Goal: Information Seeking & Learning: Learn about a topic

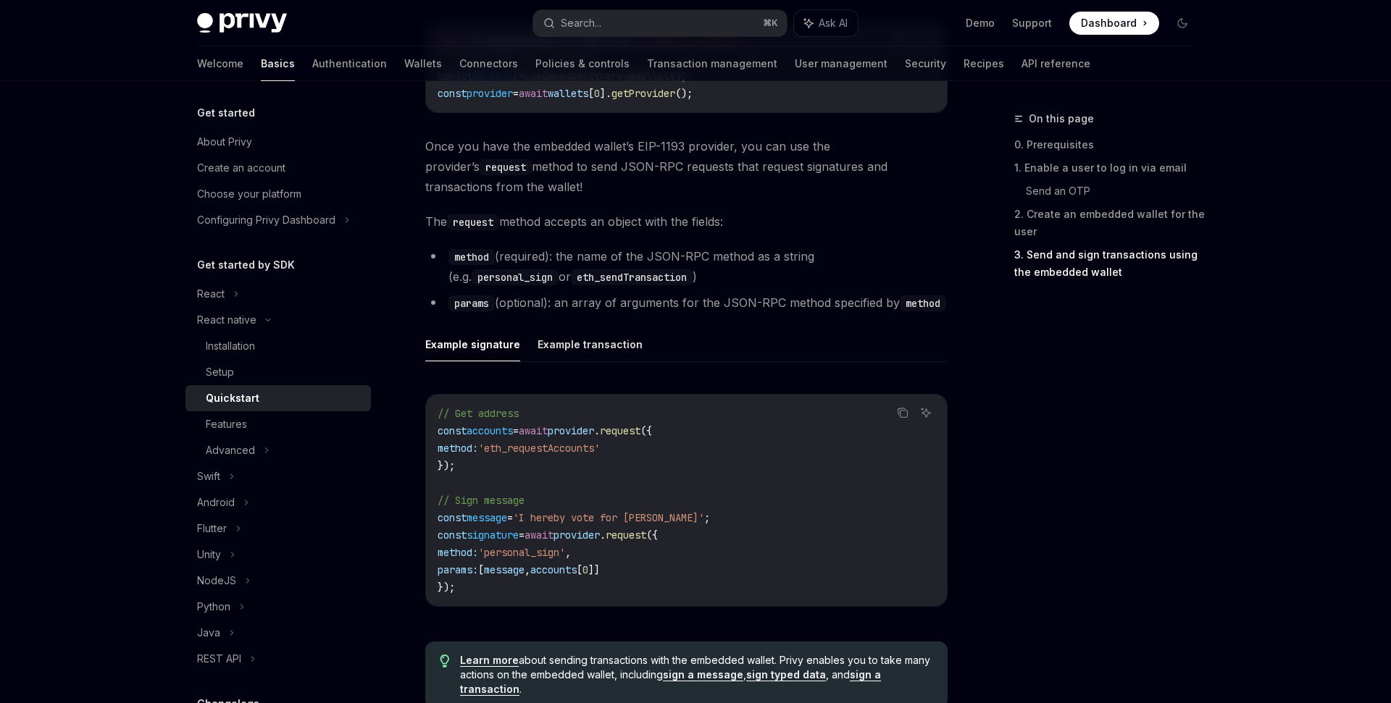
scroll to position [1865, 0]
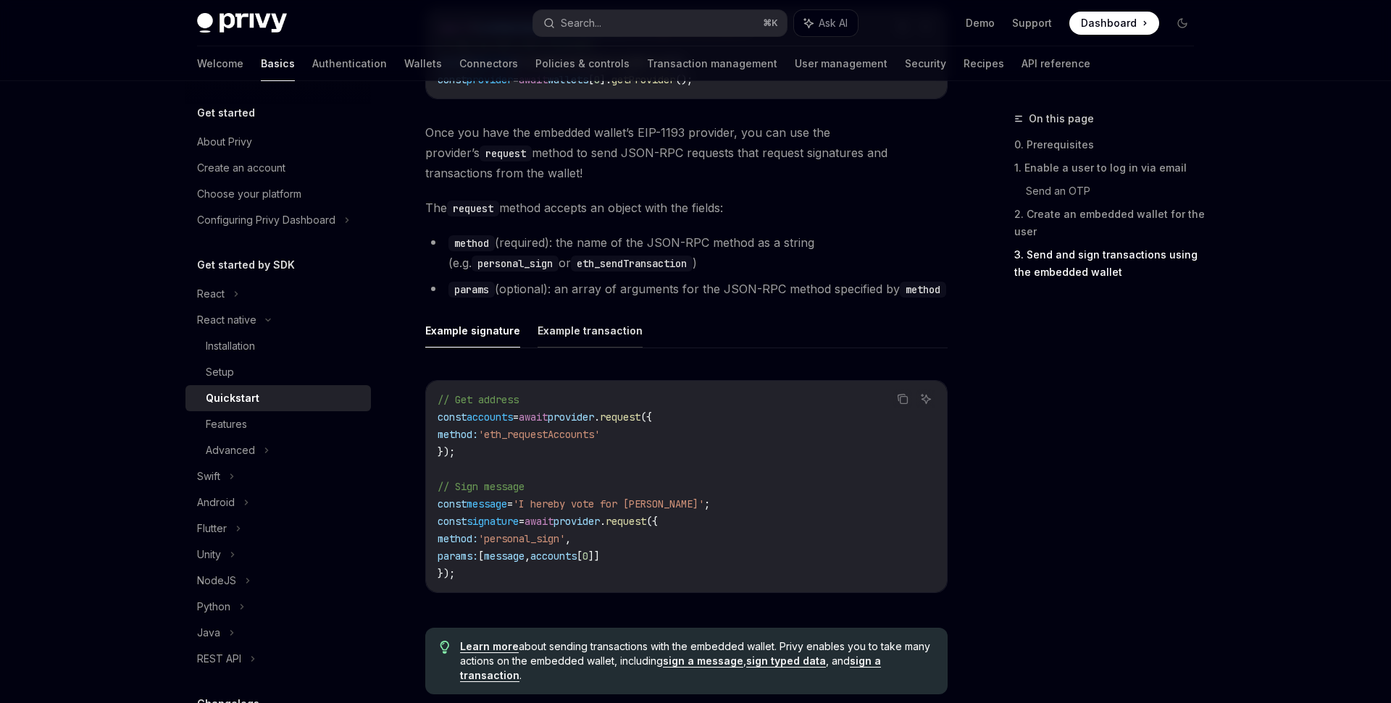
click at [590, 340] on button "Example transaction" at bounding box center [589, 331] width 105 height 34
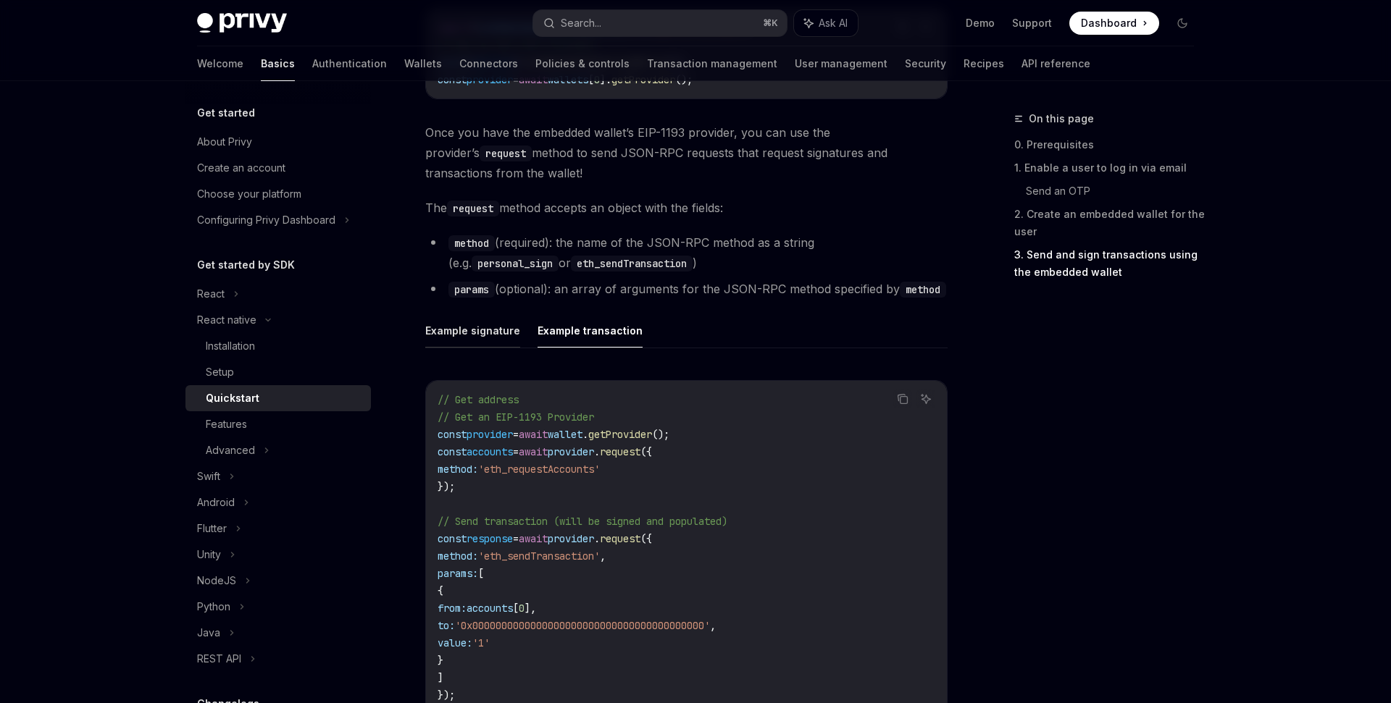
click at [503, 332] on button "Example signature" at bounding box center [472, 331] width 95 height 34
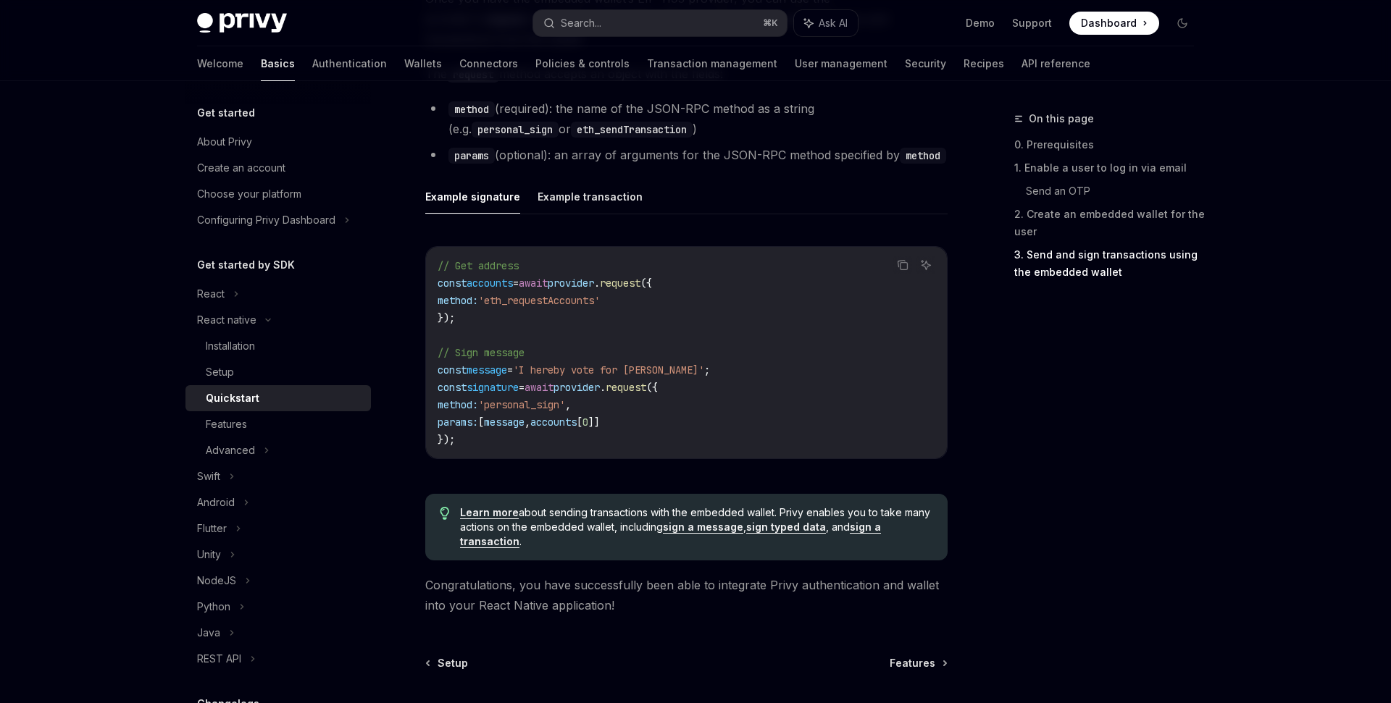
scroll to position [2014, 0]
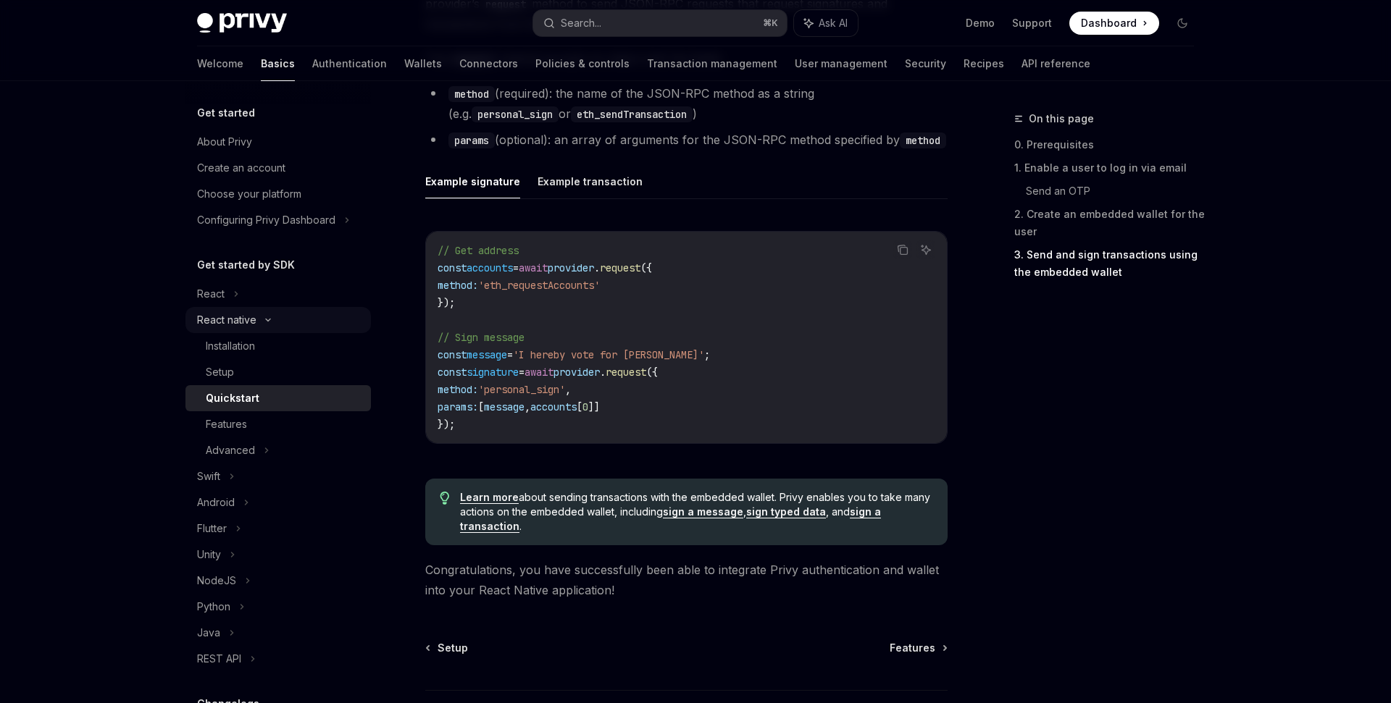
click at [261, 319] on icon at bounding box center [267, 320] width 17 height 6
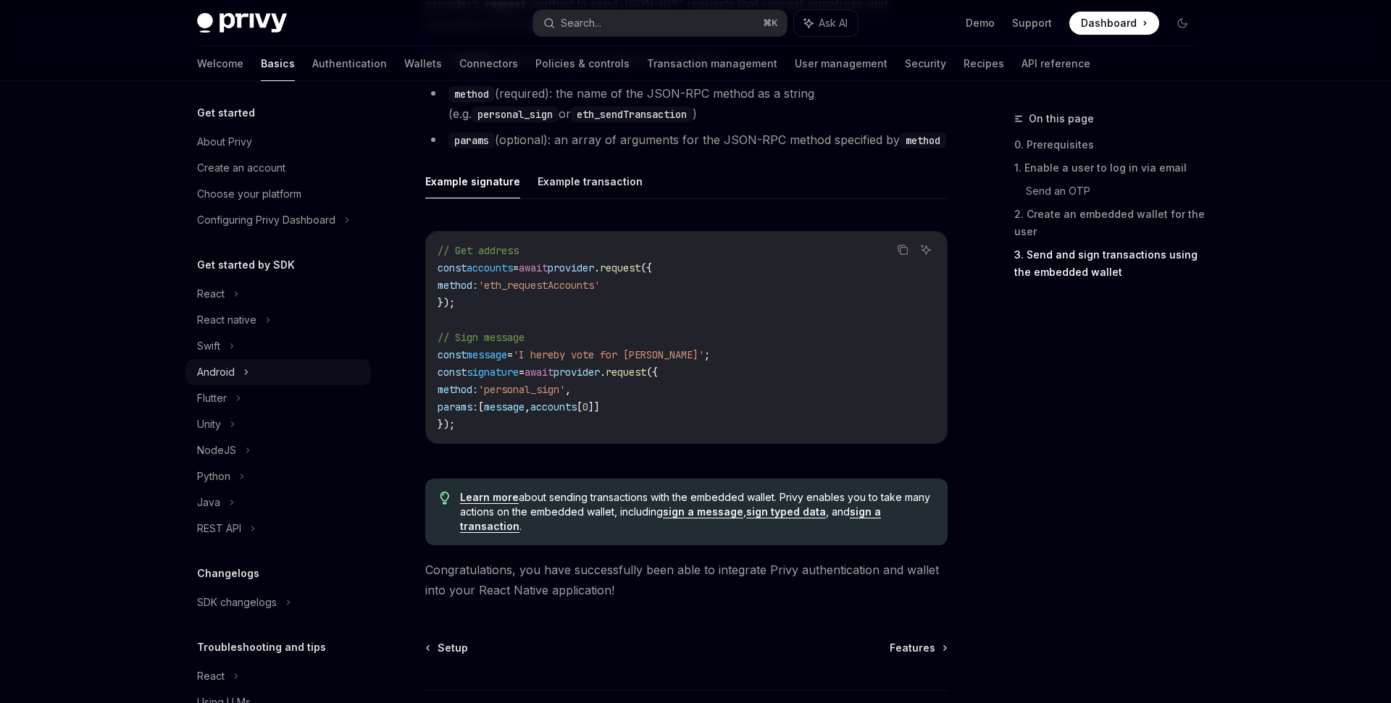
click at [231, 371] on div "Android" at bounding box center [216, 372] width 38 height 17
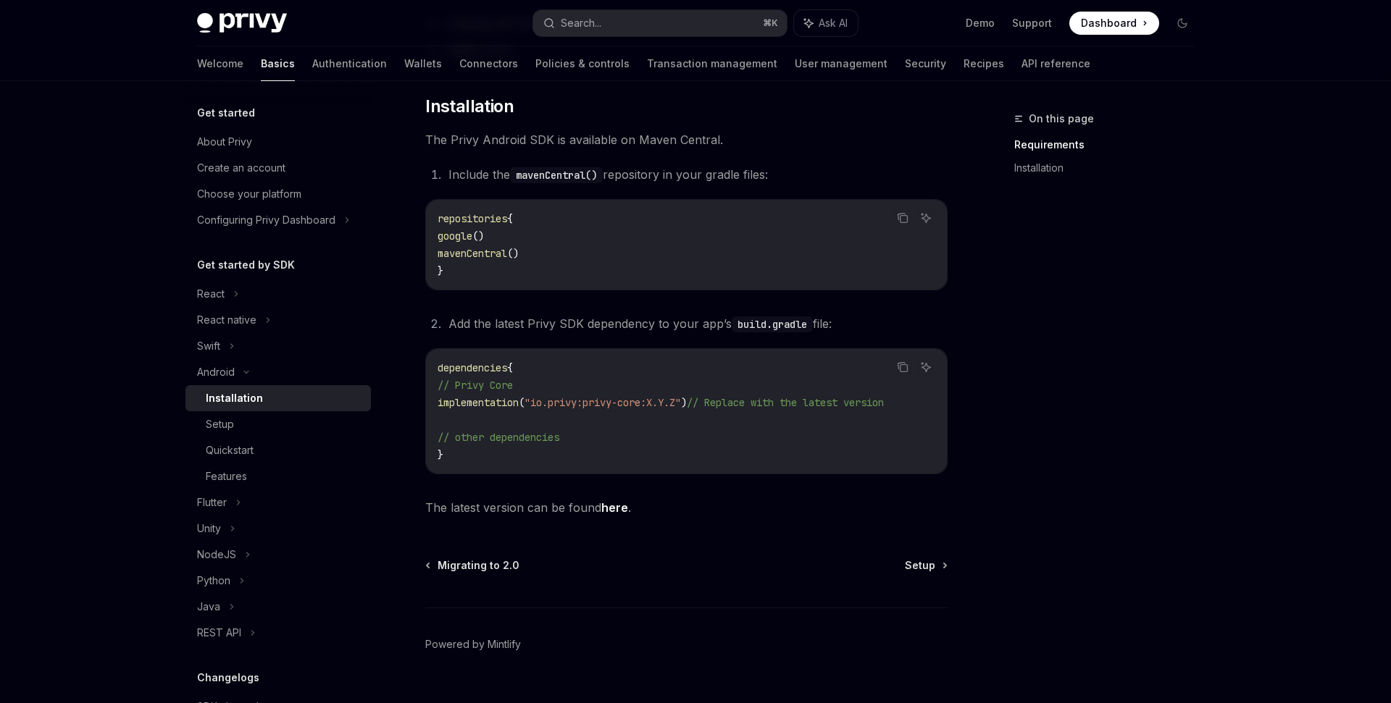
scroll to position [233, 0]
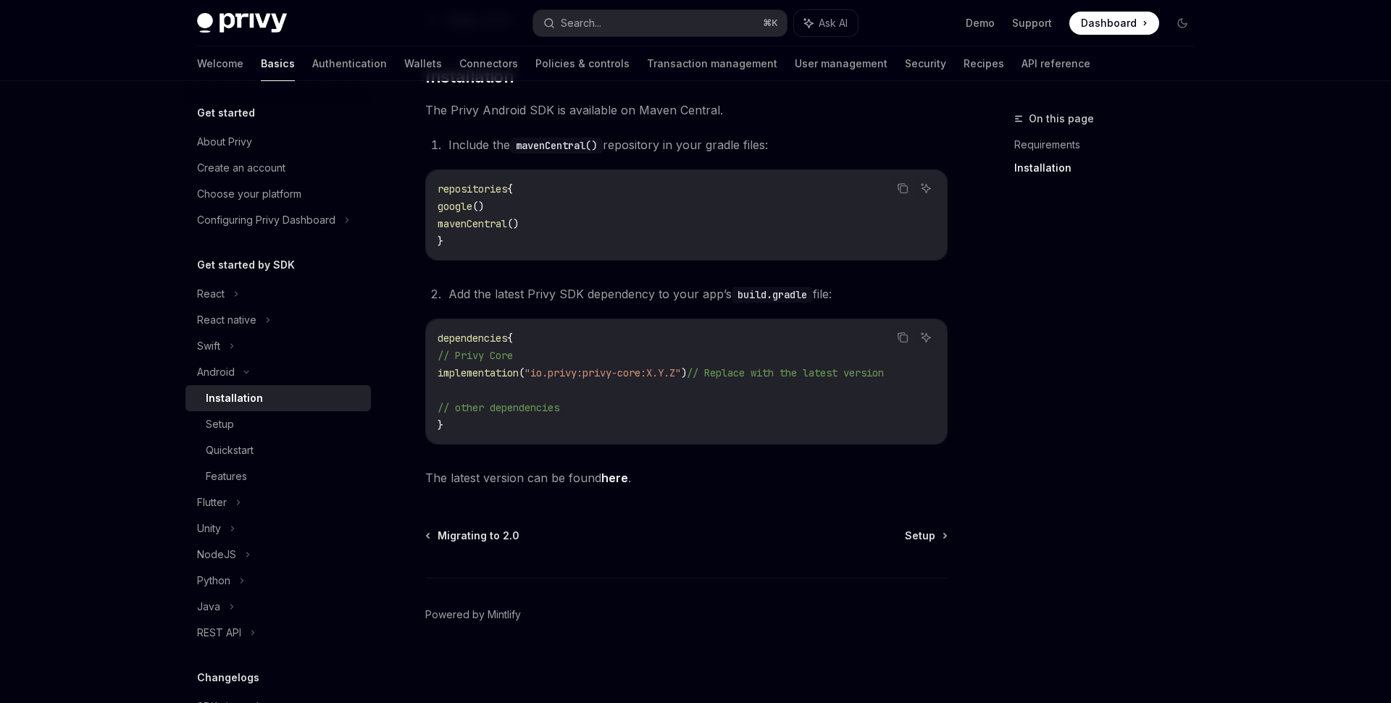
click at [924, 544] on div "Migrating to 2.0 Setup Powered by [PERSON_NAME]" at bounding box center [686, 616] width 522 height 175
click at [924, 543] on span "Setup" at bounding box center [920, 536] width 30 height 14
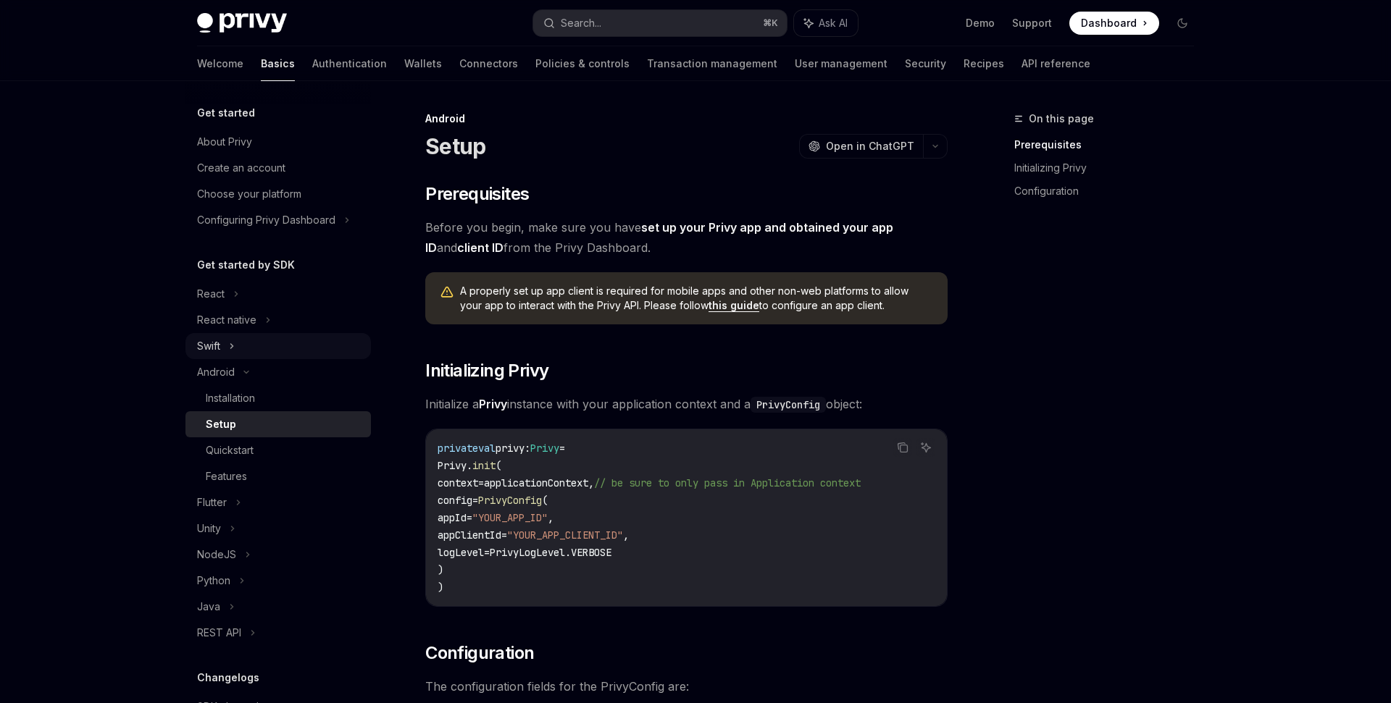
click at [219, 338] on div "Swift" at bounding box center [208, 346] width 23 height 17
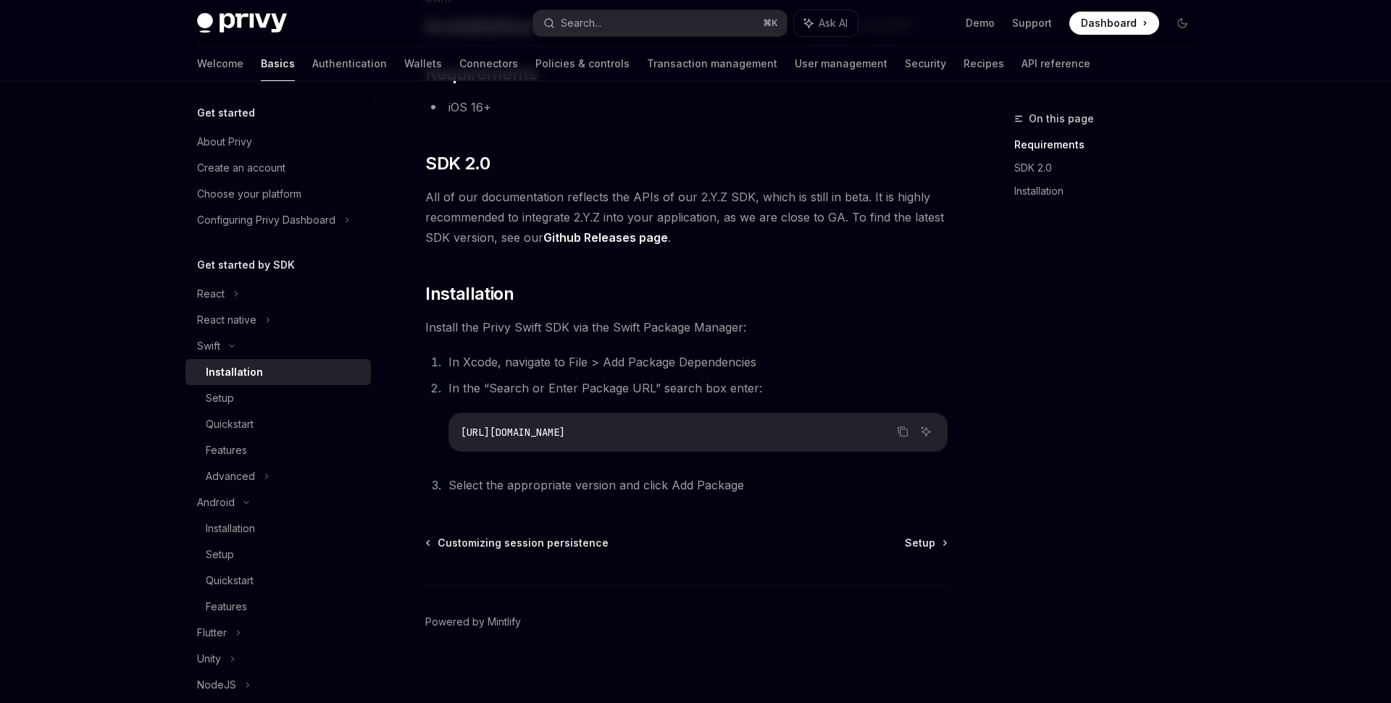
scroll to position [127, 0]
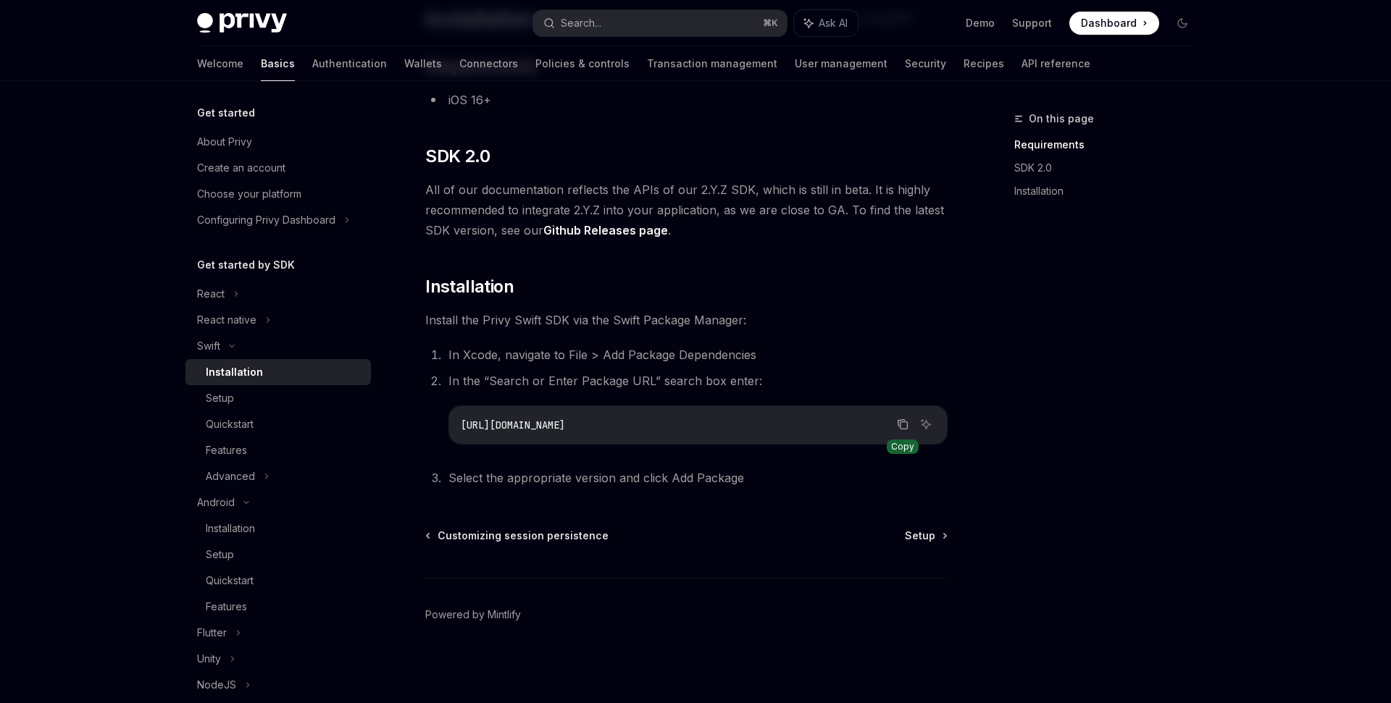
click at [897, 424] on icon "Copy the contents from the code block" at bounding box center [903, 425] width 12 height 12
click at [938, 530] on link "Setup" at bounding box center [925, 536] width 41 height 14
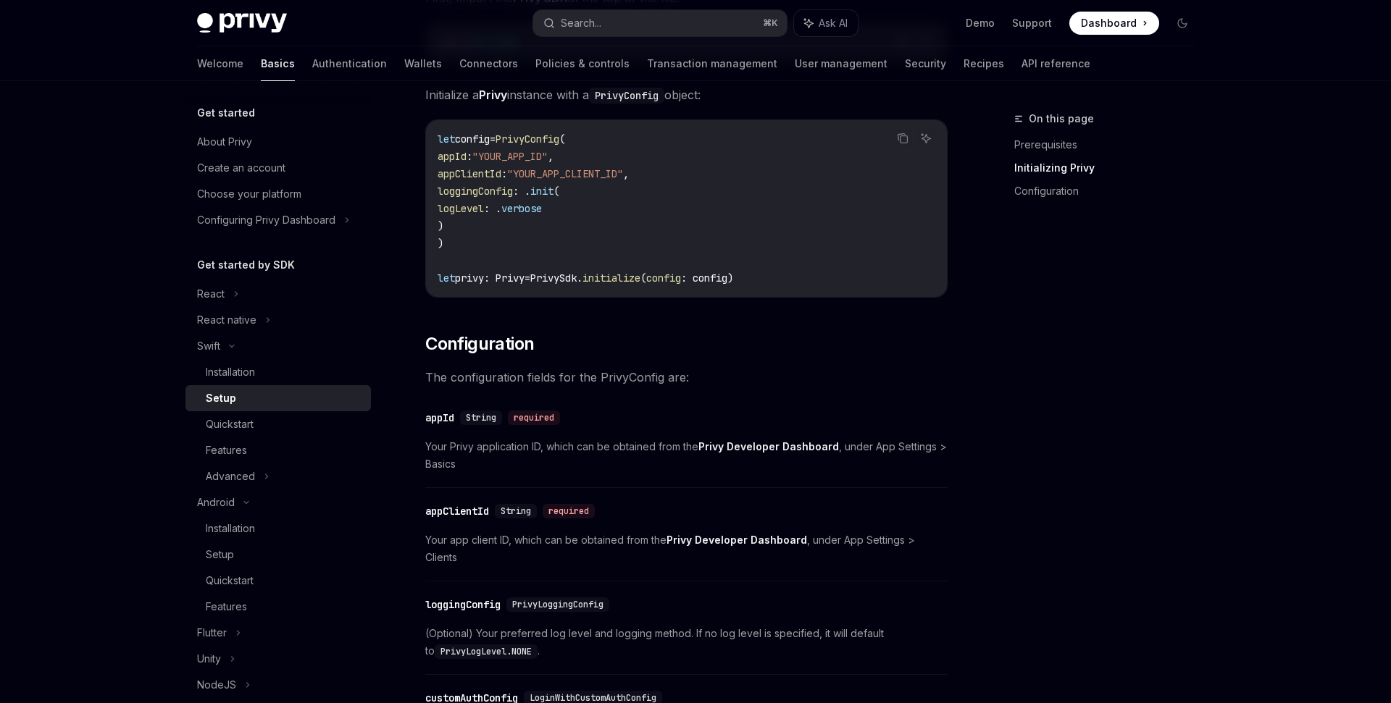
scroll to position [416, 0]
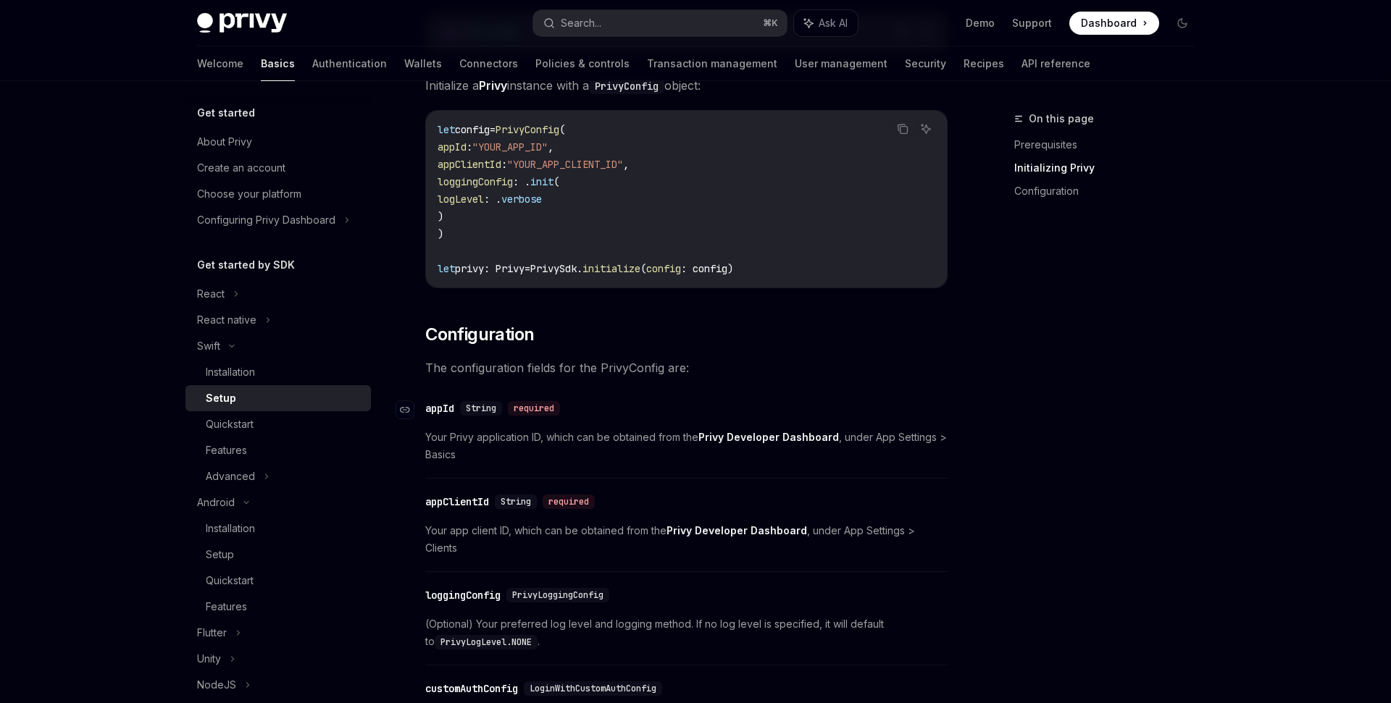
click at [540, 411] on div "required" at bounding box center [534, 408] width 52 height 14
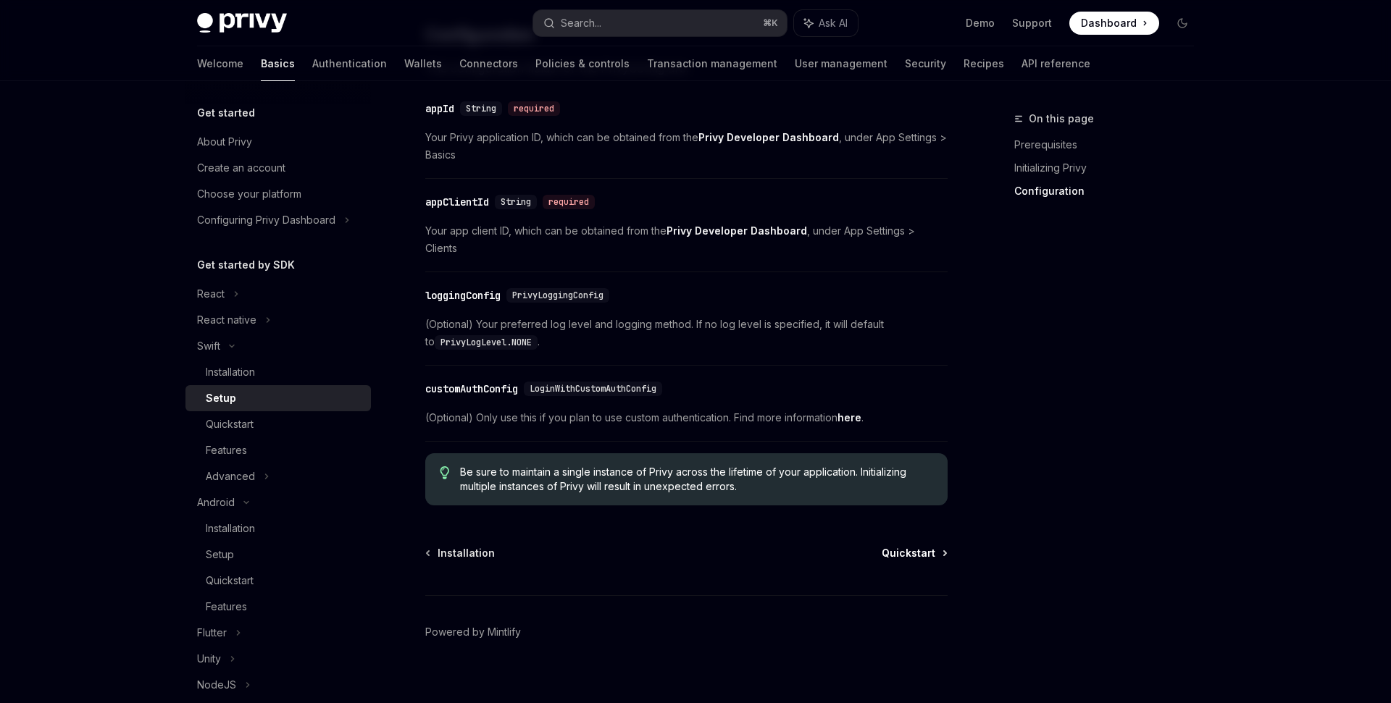
click at [901, 546] on span "Quickstart" at bounding box center [909, 553] width 54 height 14
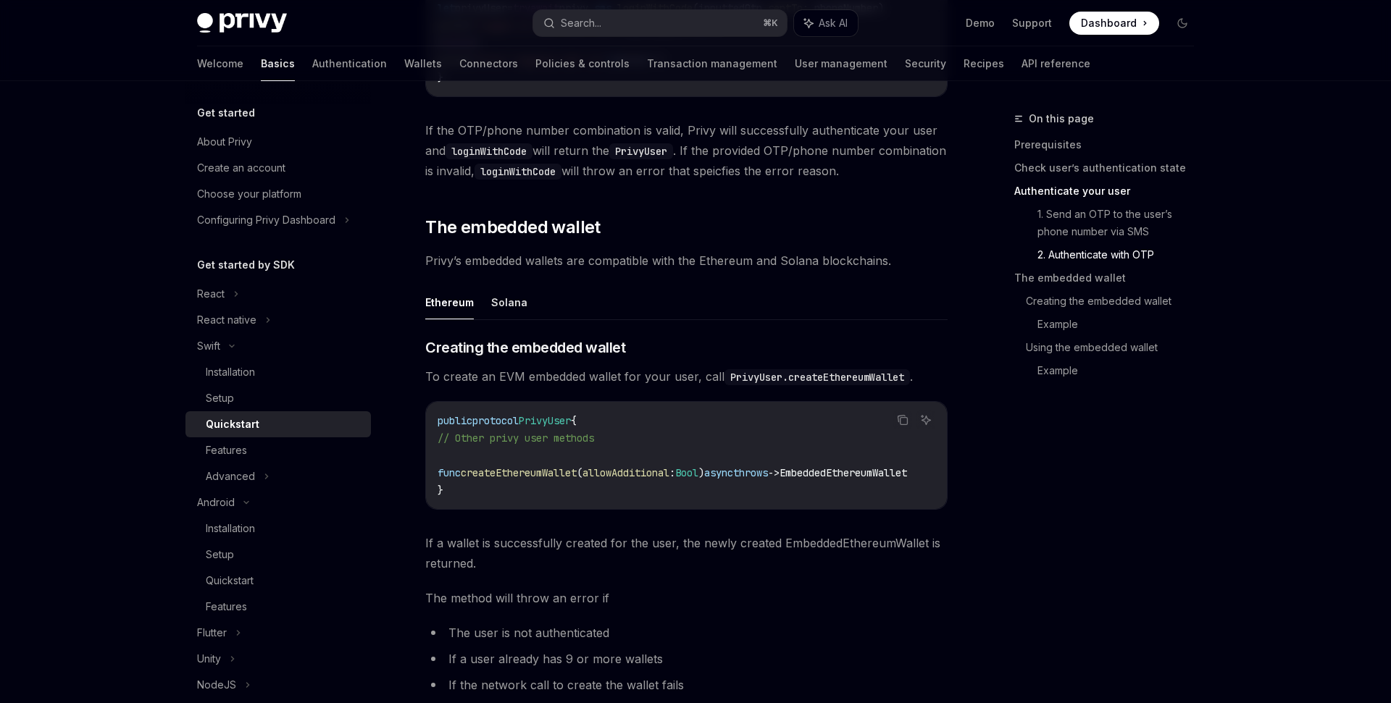
scroll to position [1544, 0]
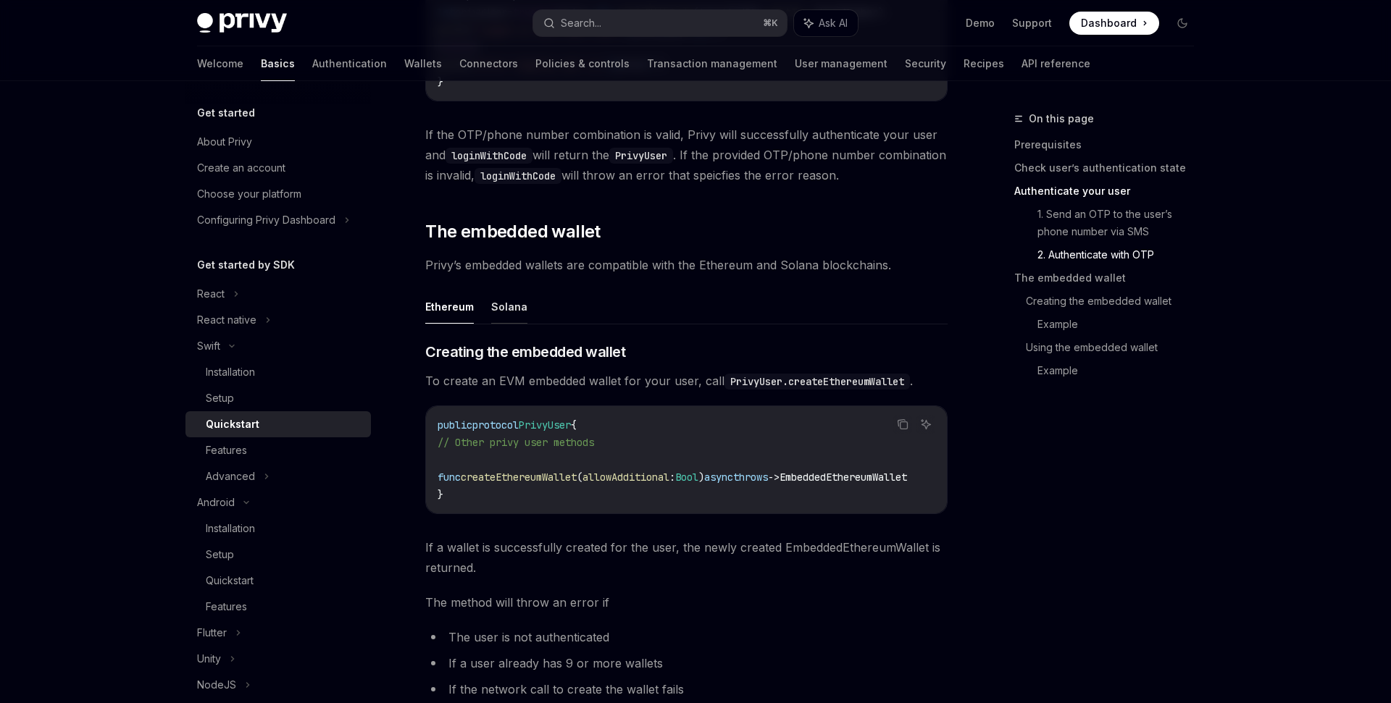
click at [511, 311] on button "Solana" at bounding box center [509, 307] width 36 height 34
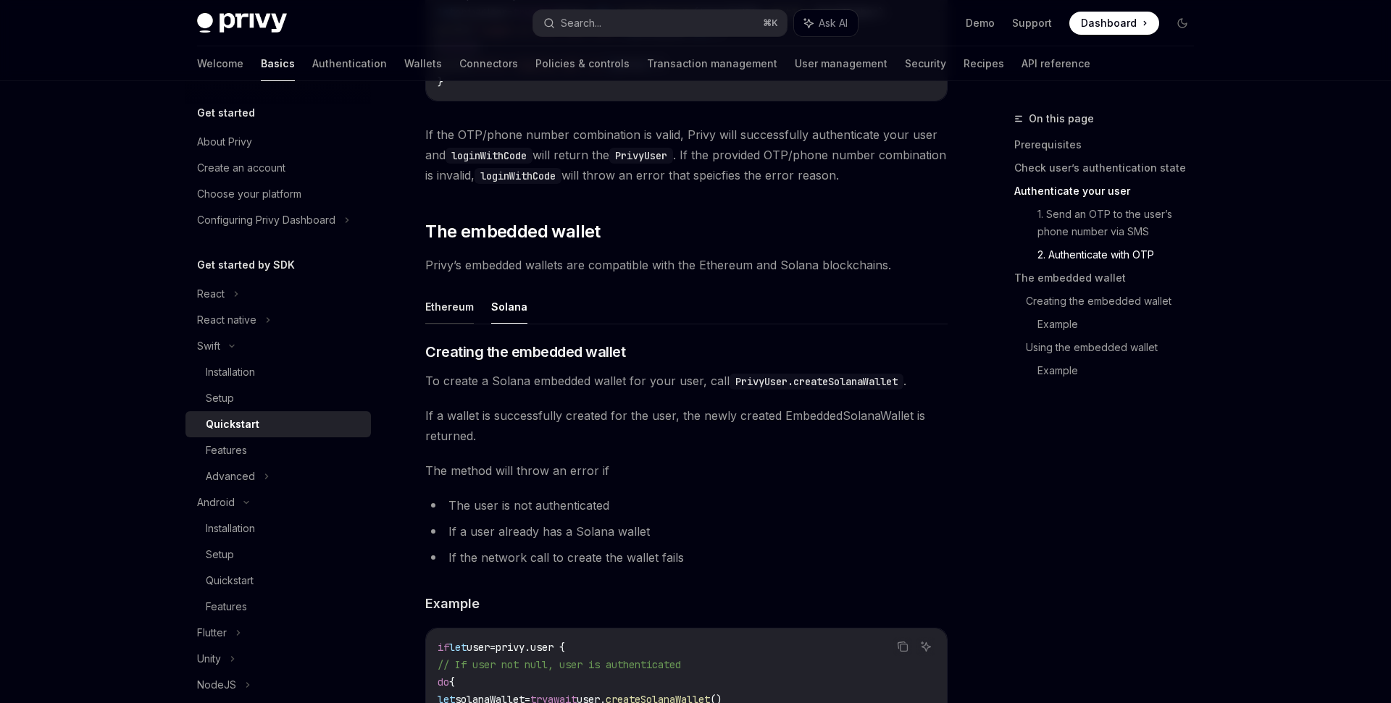
click at [444, 312] on button "Ethereum" at bounding box center [449, 307] width 49 height 34
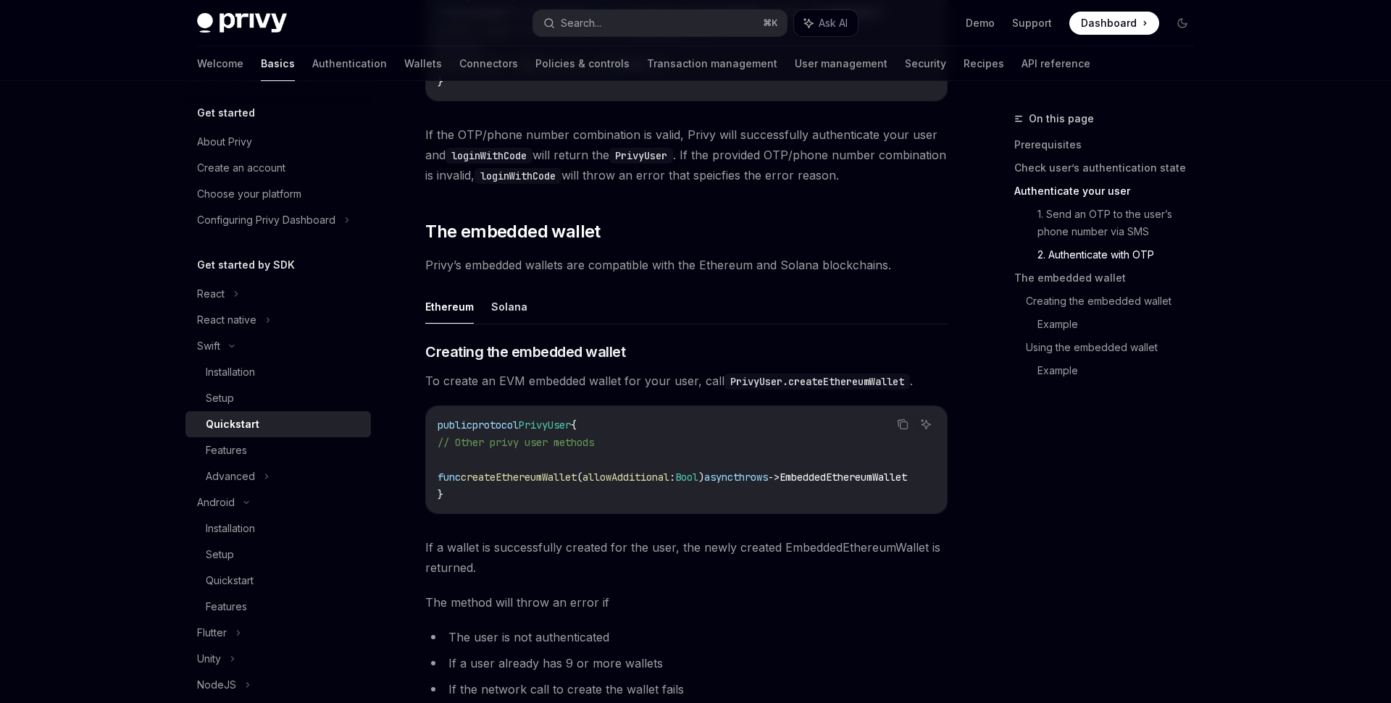
click at [532, 318] on ul "Ethereum Solana" at bounding box center [686, 307] width 522 height 35
click at [503, 318] on button "Solana" at bounding box center [509, 307] width 36 height 34
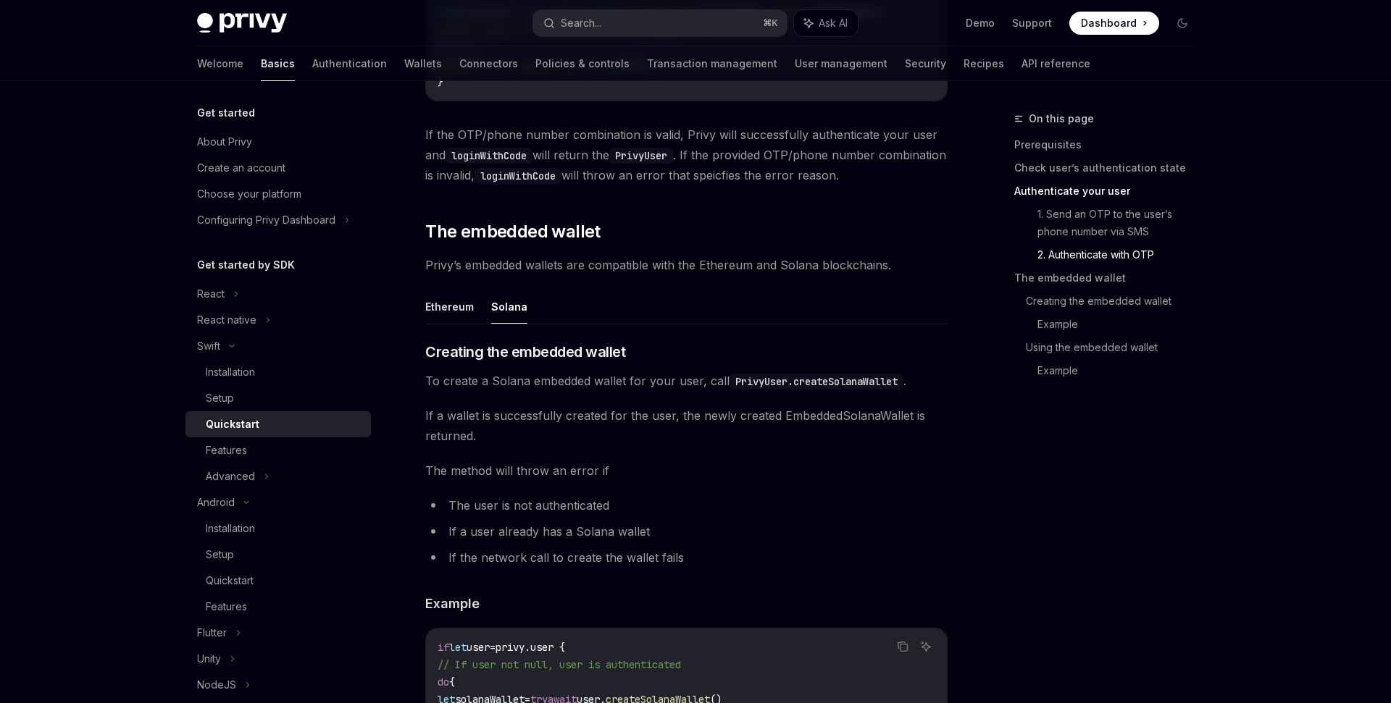
click at [425, 310] on div "Swift Quickstart OpenAI Open in ChatGPT Learn how to authenticate users, create…" at bounding box center [551, 181] width 800 height 3231
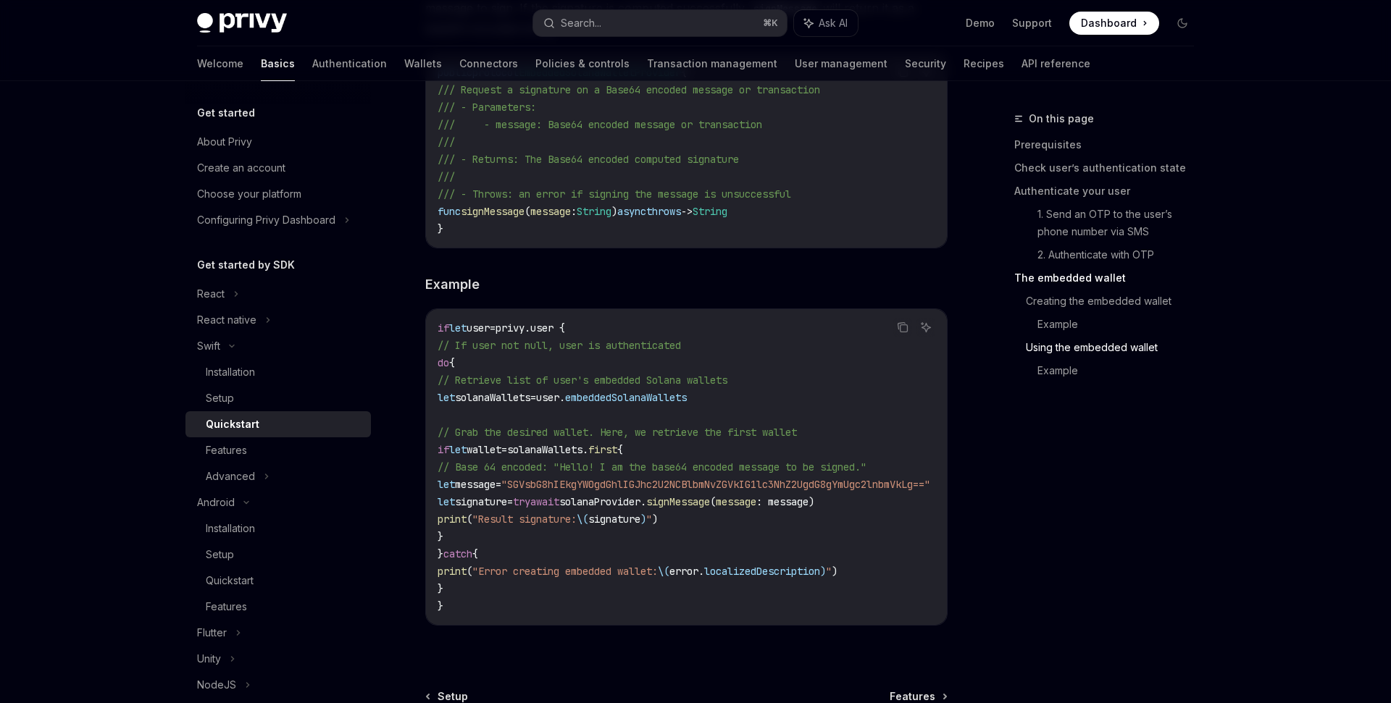
scroll to position [2638, 0]
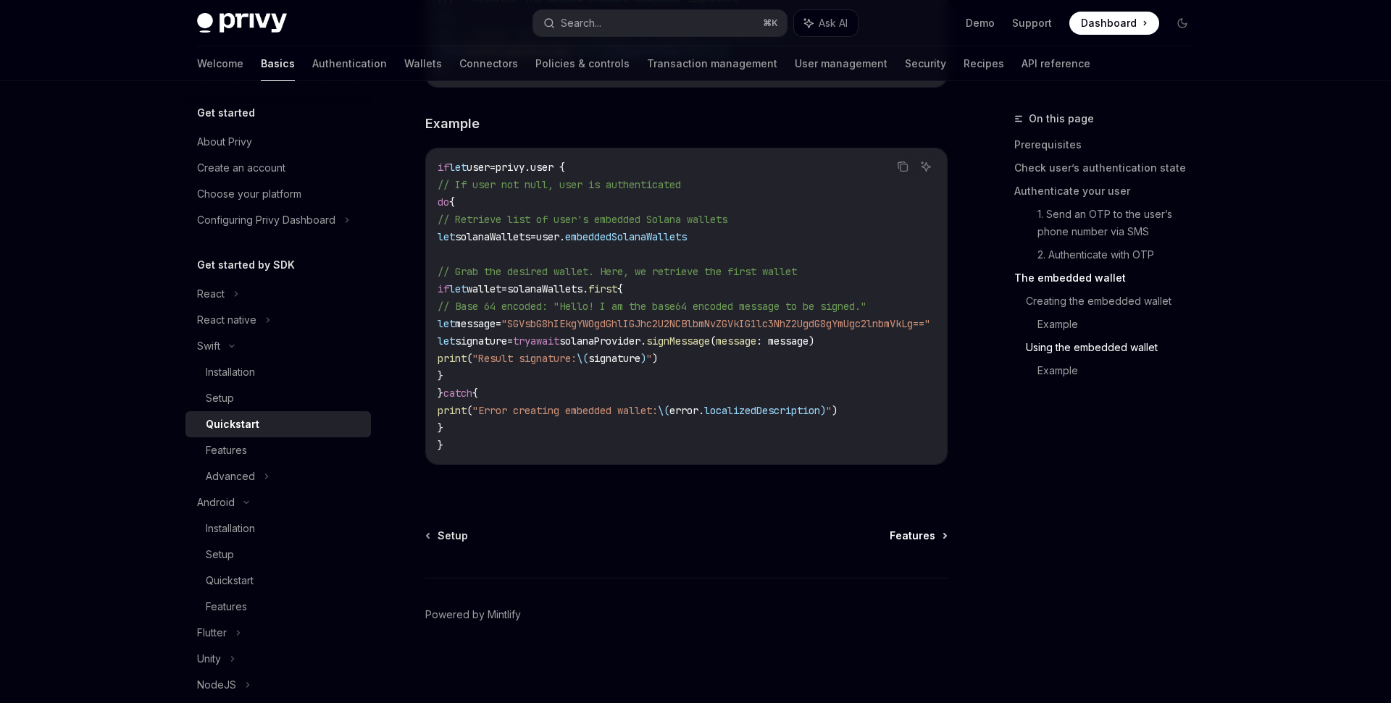
click at [904, 537] on span "Features" at bounding box center [912, 536] width 46 height 14
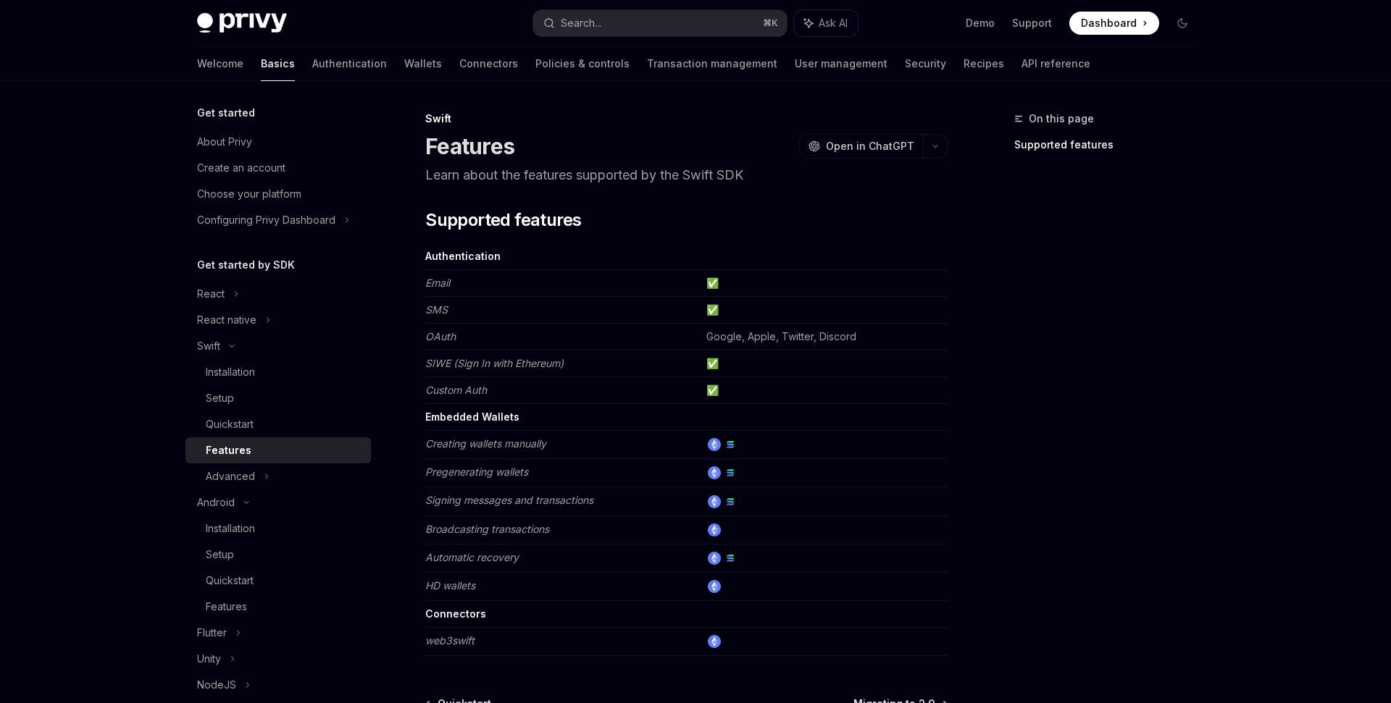
scroll to position [169, 0]
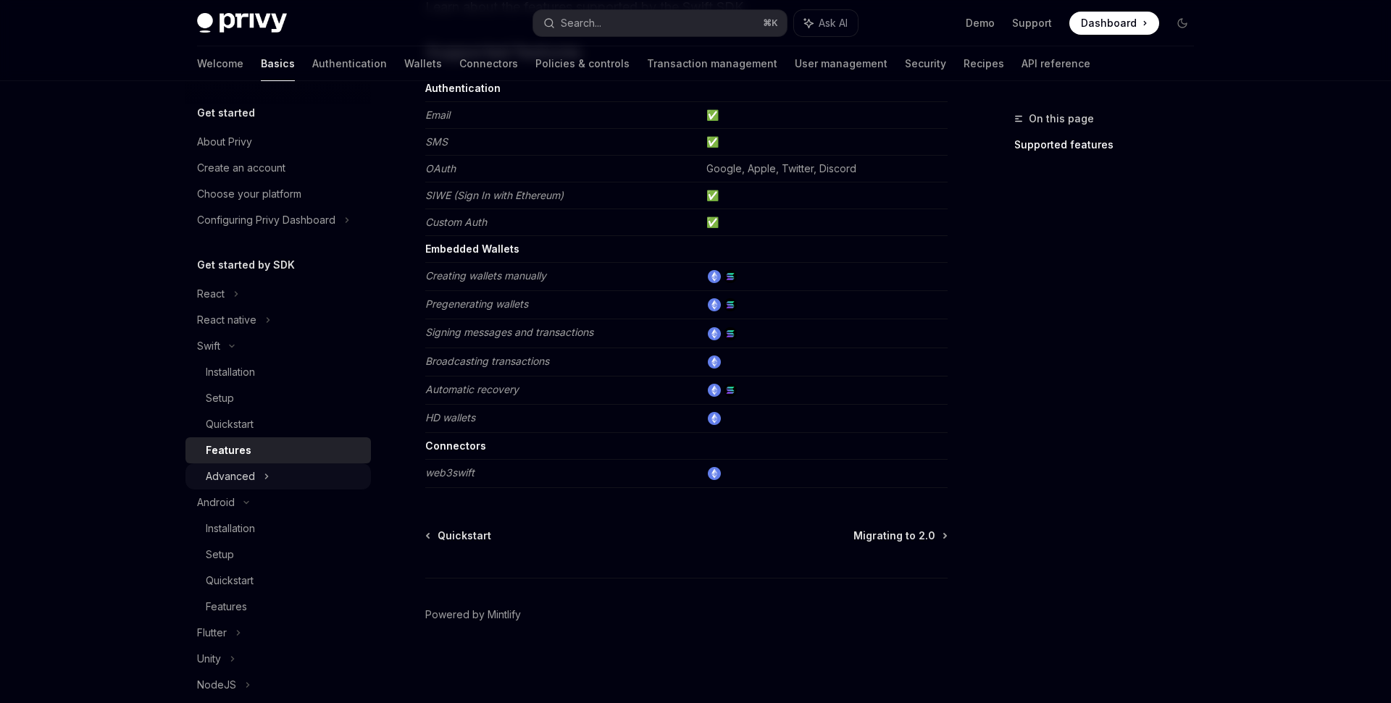
click at [253, 480] on div "Advanced" at bounding box center [230, 476] width 49 height 17
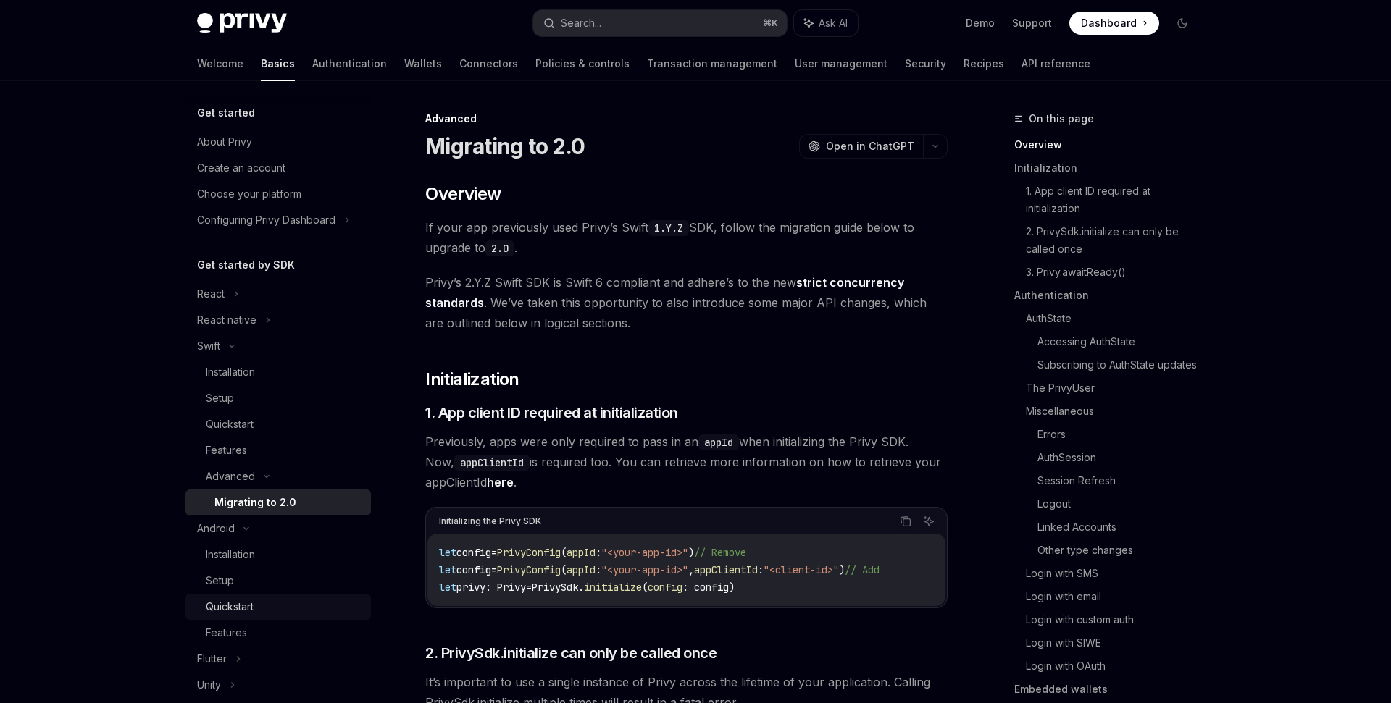
click at [240, 609] on div "Quickstart" at bounding box center [230, 606] width 48 height 17
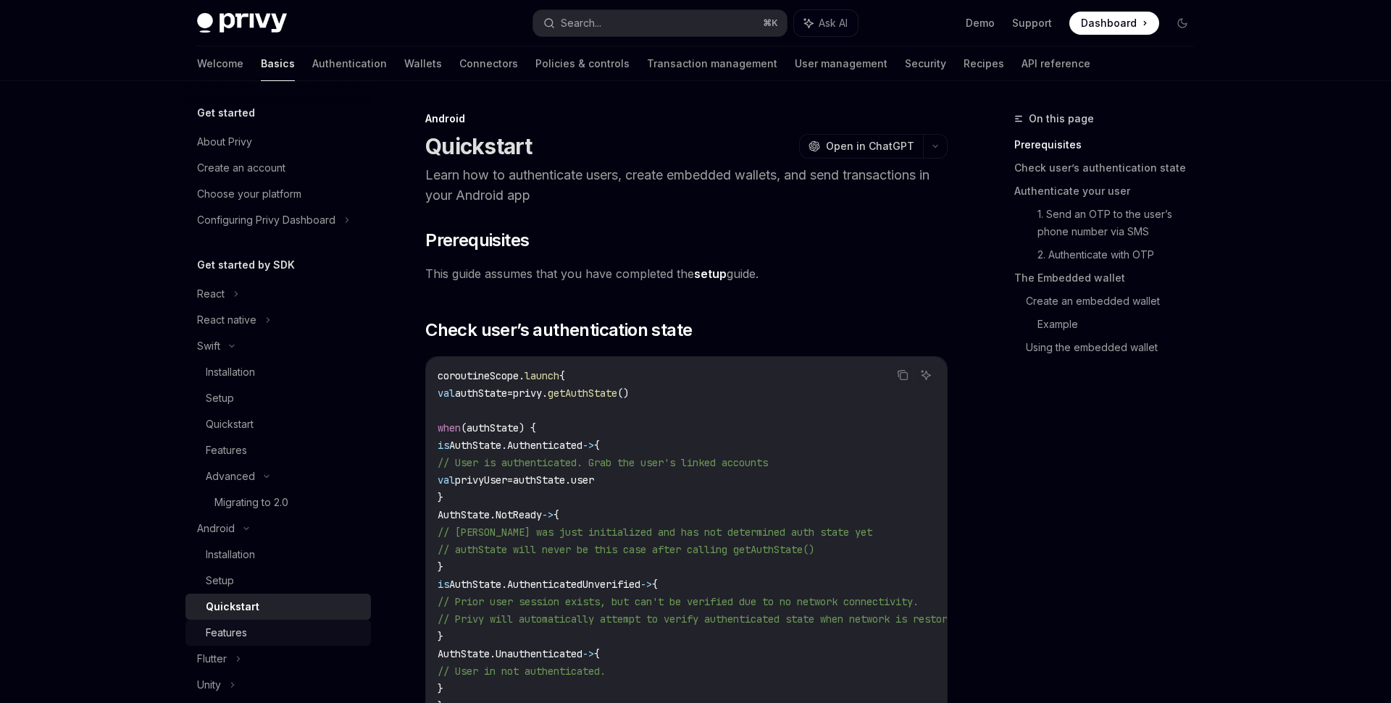
click at [233, 642] on link "Features" at bounding box center [277, 633] width 185 height 26
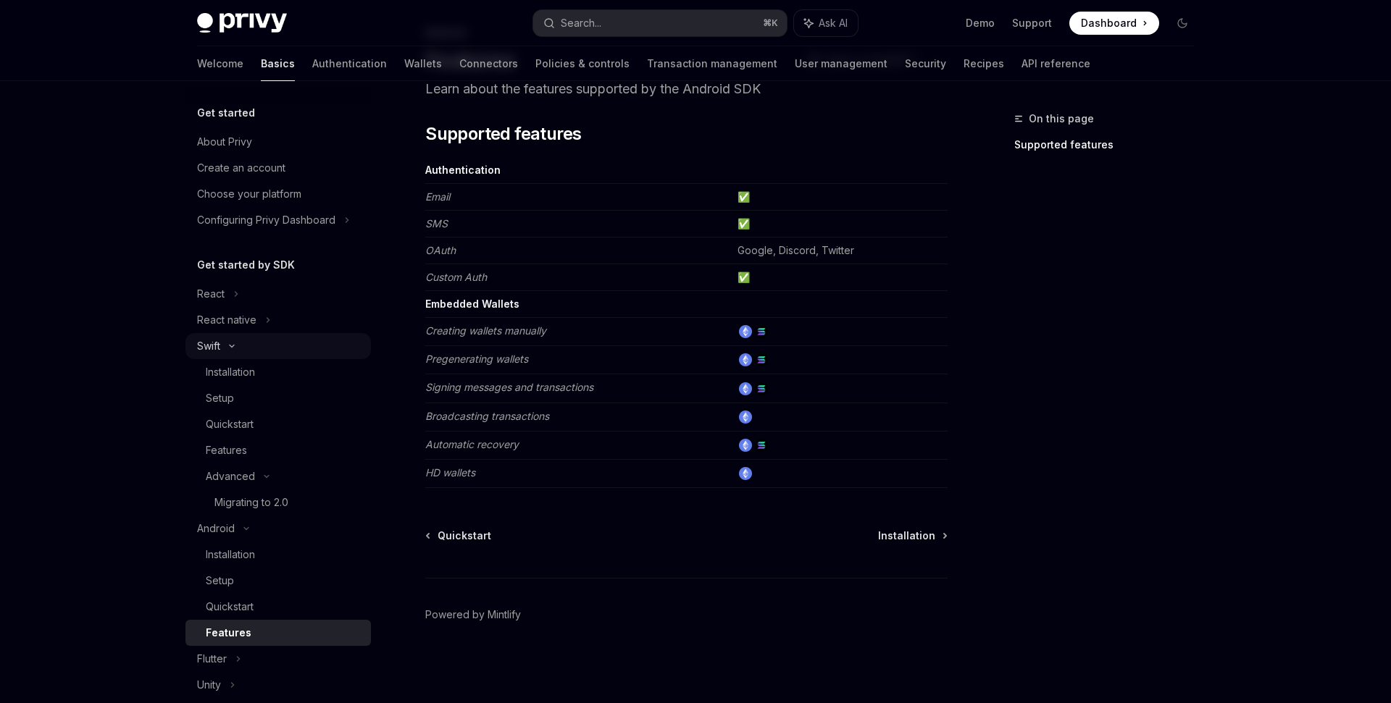
click at [232, 343] on div "Swift" at bounding box center [277, 346] width 185 height 26
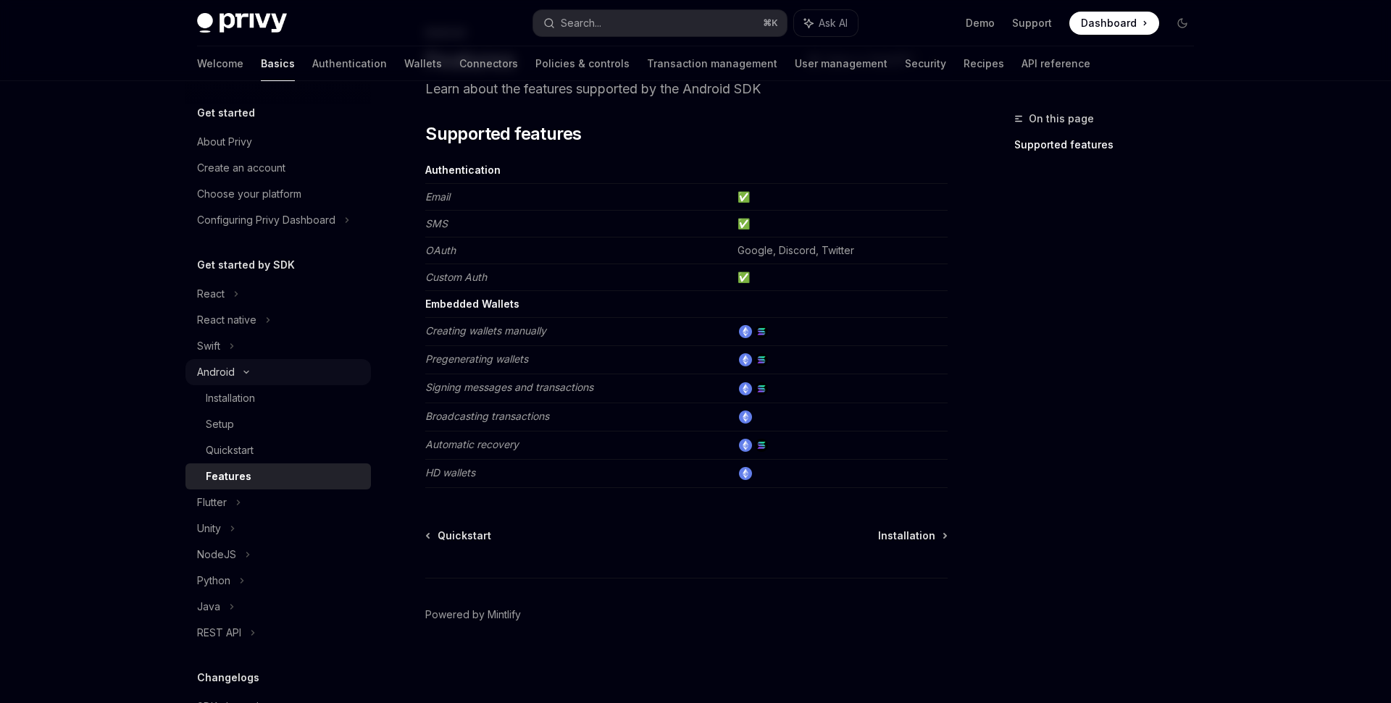
click at [245, 375] on div "Android" at bounding box center [277, 372] width 185 height 26
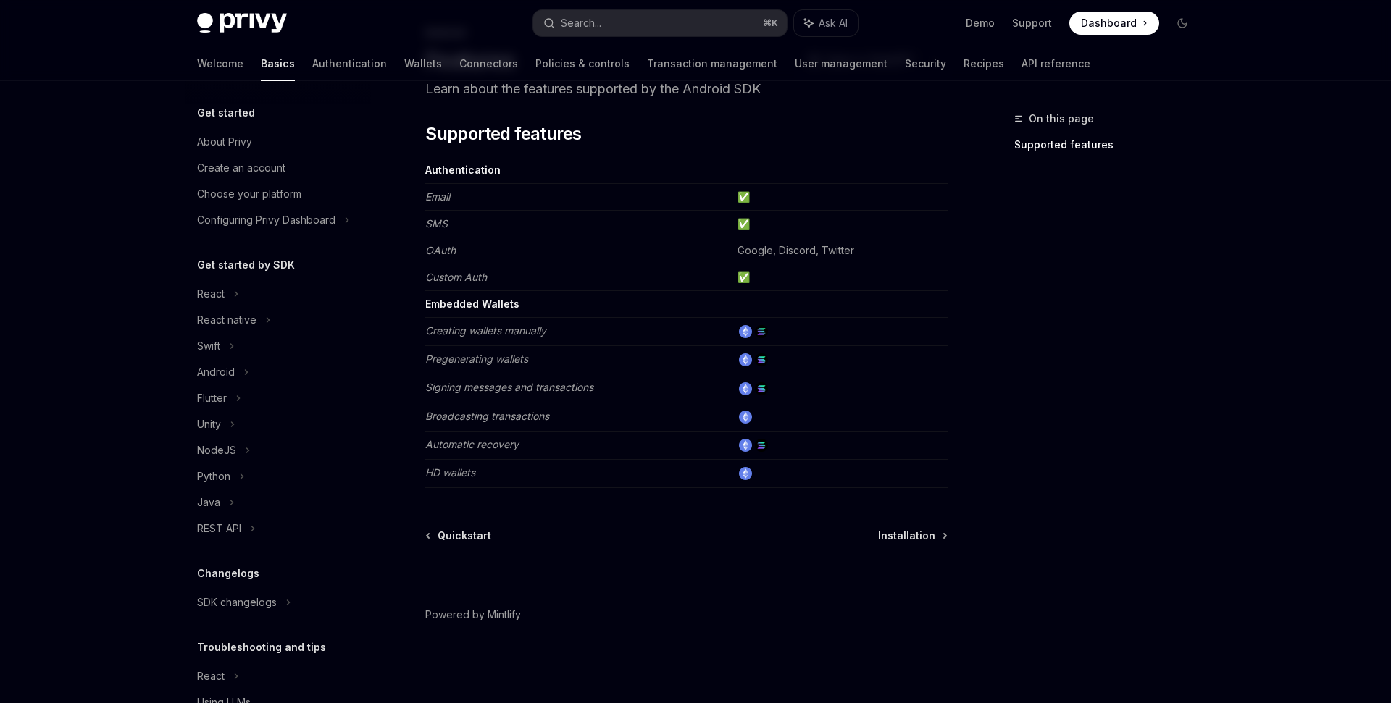
scroll to position [67, 0]
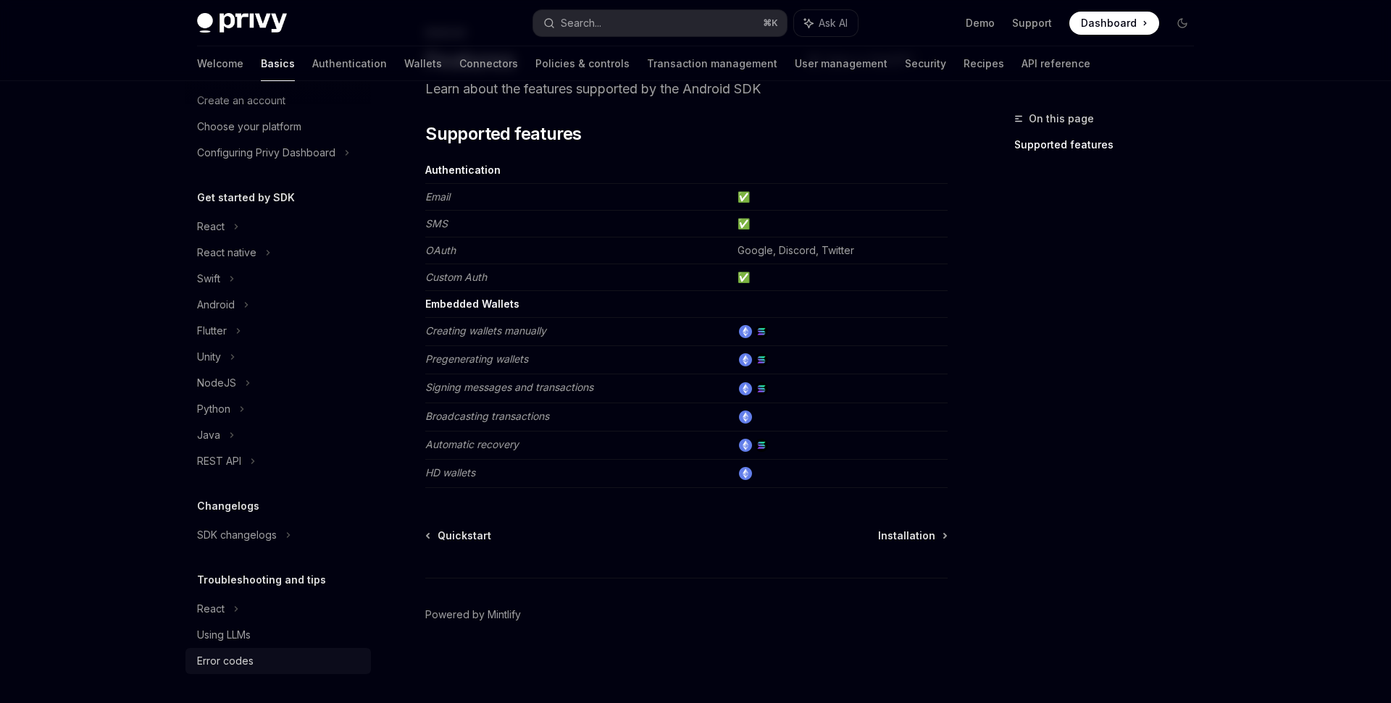
click at [240, 662] on div "Error codes" at bounding box center [225, 661] width 56 height 17
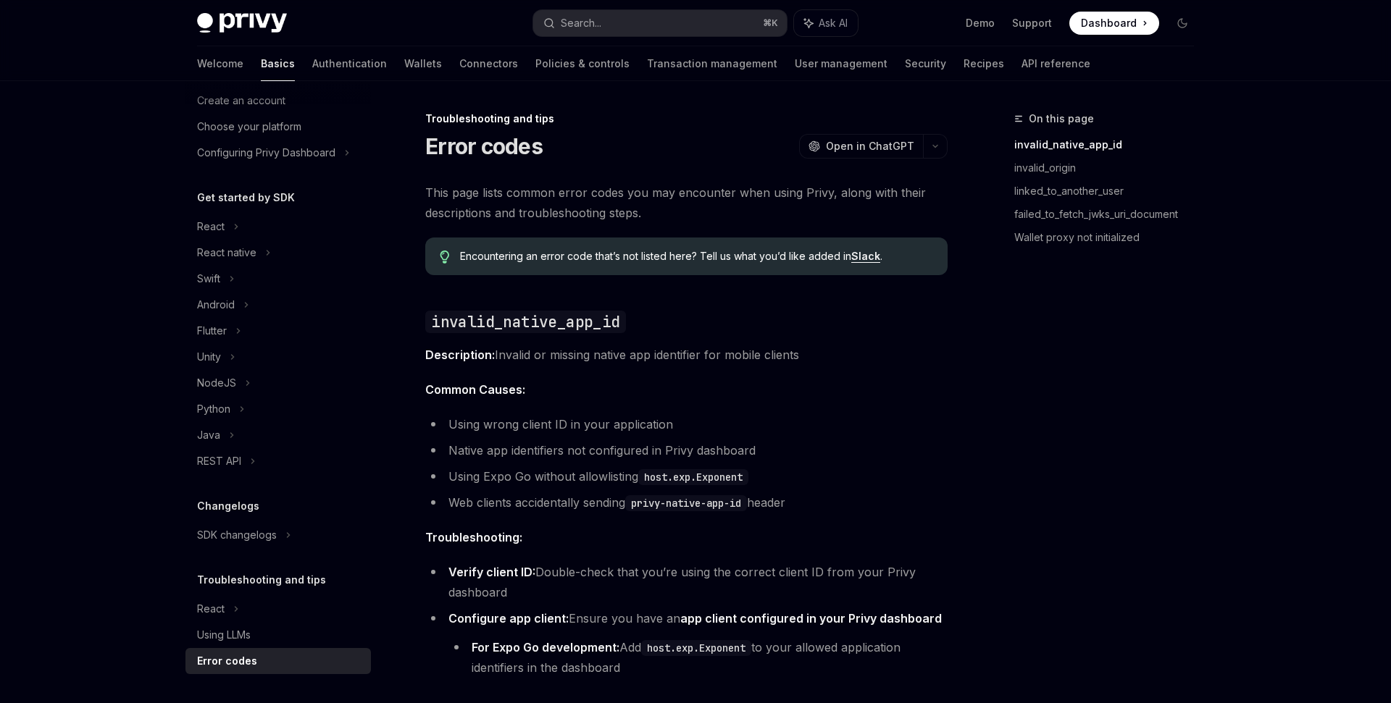
type textarea "*"
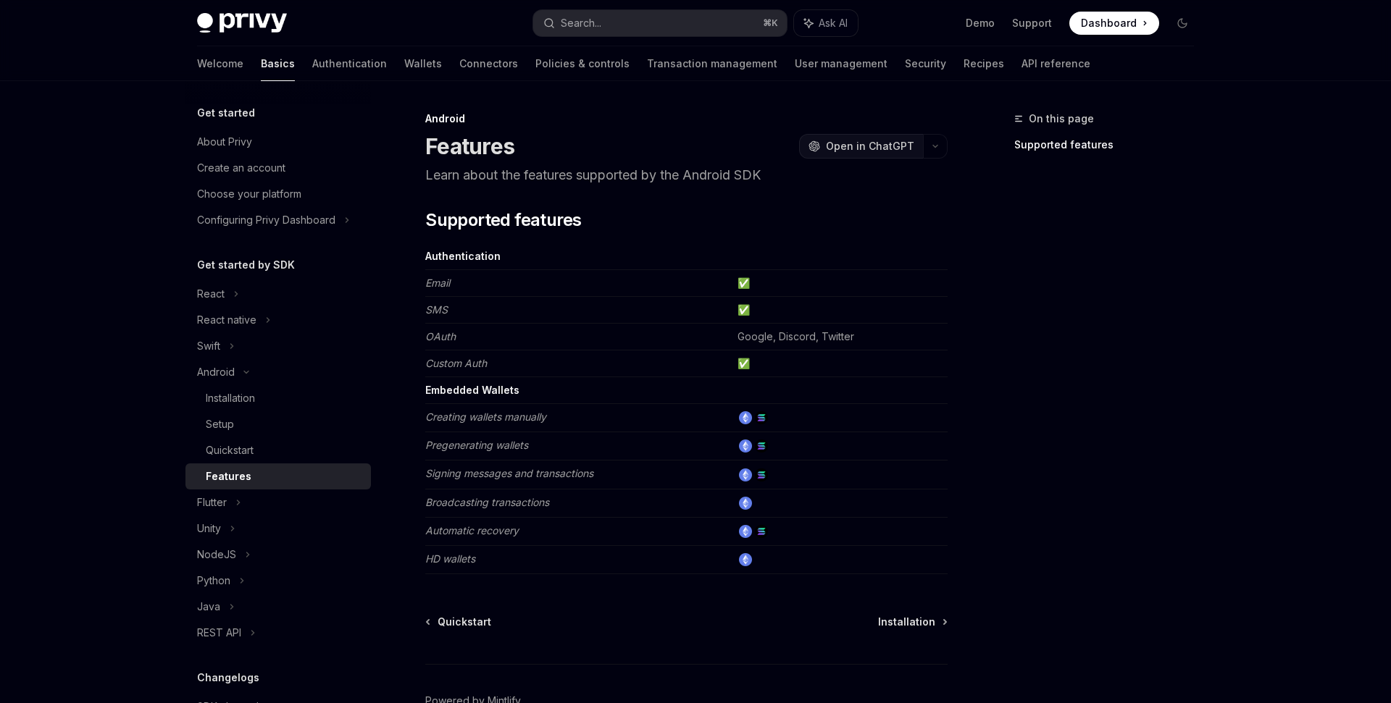
click at [842, 141] on span "Open in ChatGPT" at bounding box center [870, 146] width 88 height 14
